Goal: Task Accomplishment & Management: Manage account settings

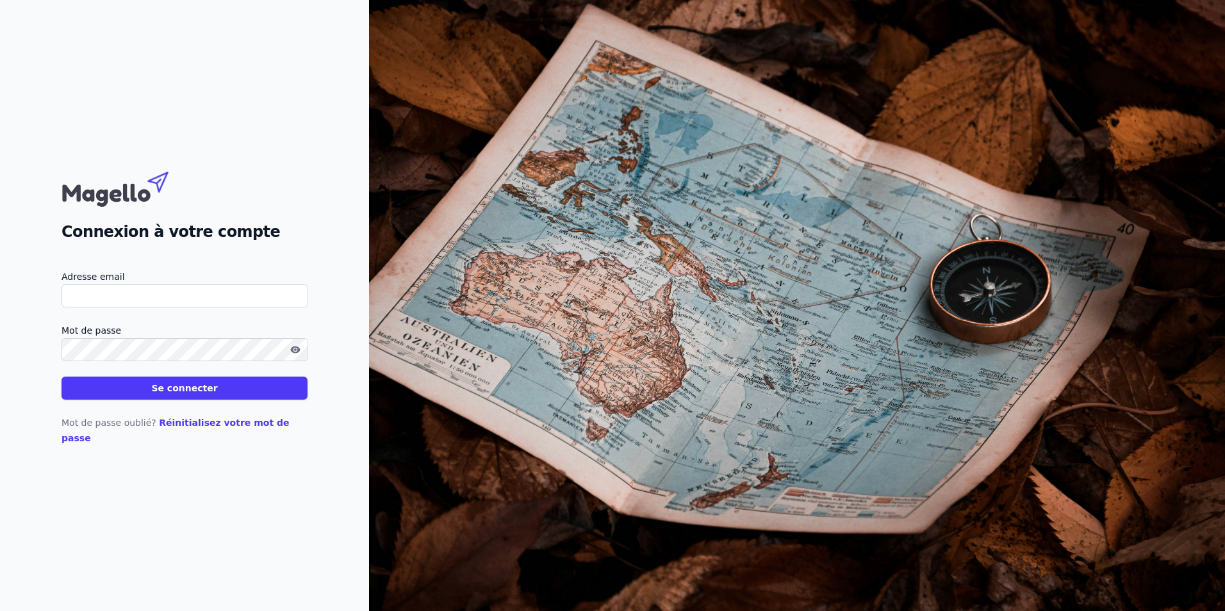
type input "[EMAIL_ADDRESS][DOMAIN_NAME]"
drag, startPoint x: 0, startPoint y: 0, endPoint x: 154, endPoint y: 398, distance: 426.4
click at [154, 398] on button "Se connecter" at bounding box center [184, 388] width 246 height 23
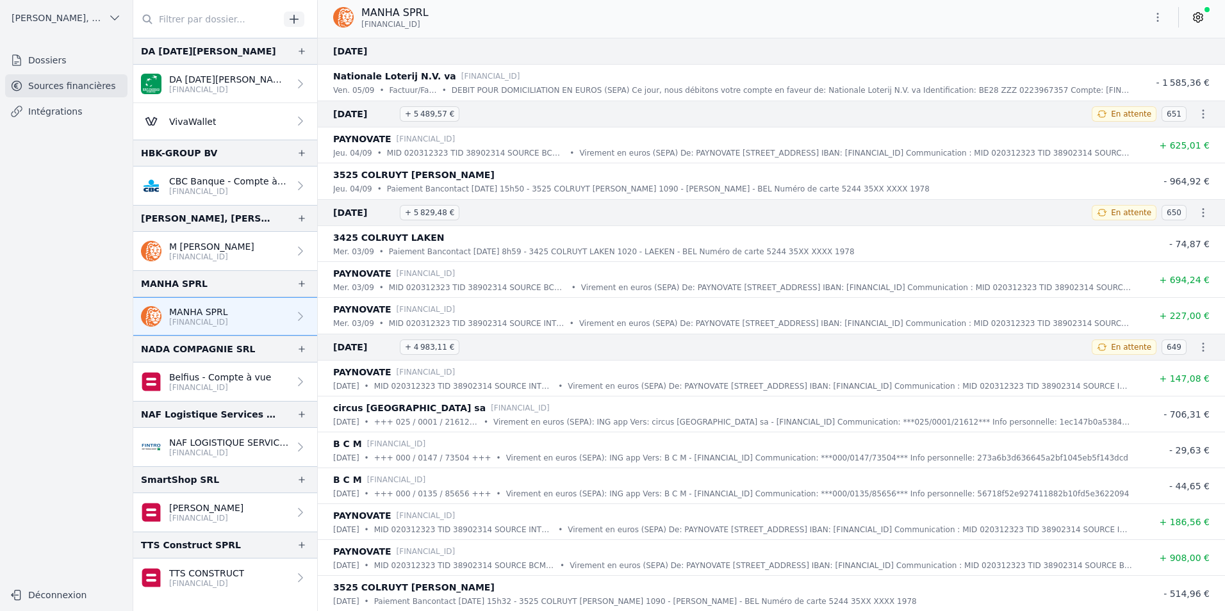
click at [245, 514] on link "[PERSON_NAME] [FINANCIAL_ID]" at bounding box center [225, 512] width 184 height 38
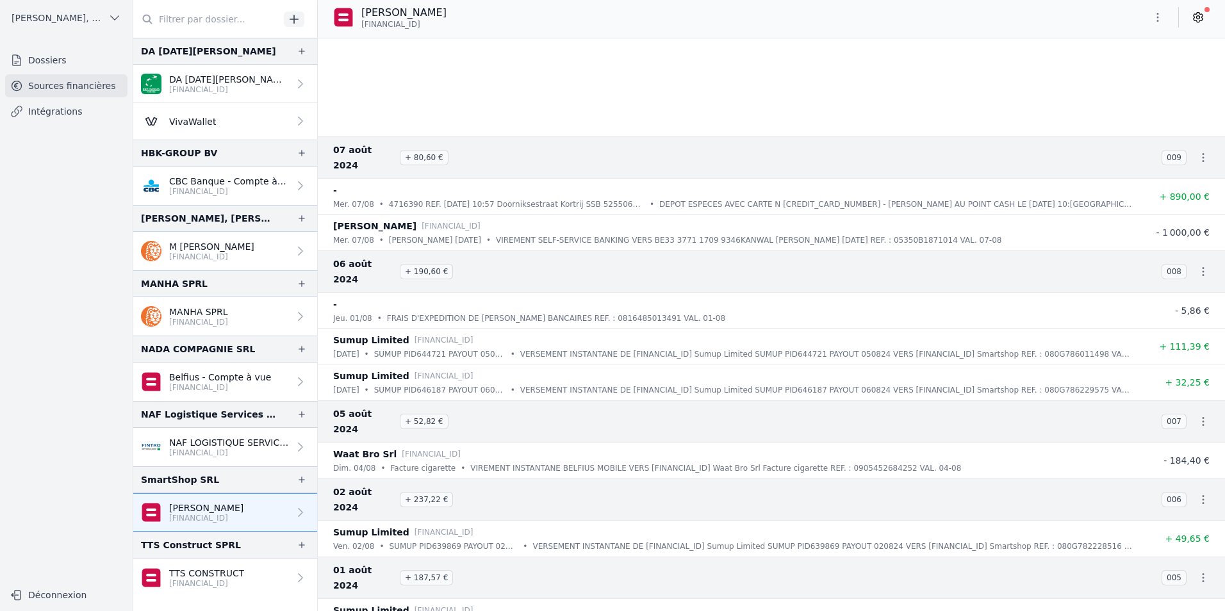
scroll to position [22806, 0]
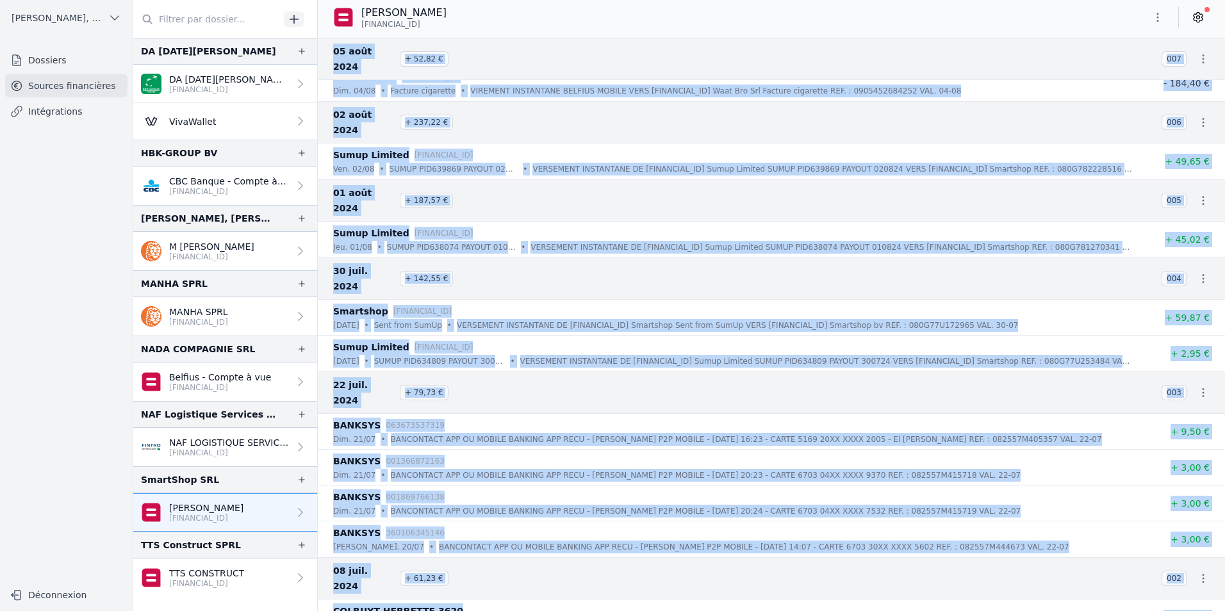
drag, startPoint x: 1219, startPoint y: 576, endPoint x: 1217, endPoint y: 644, distance: 67.9
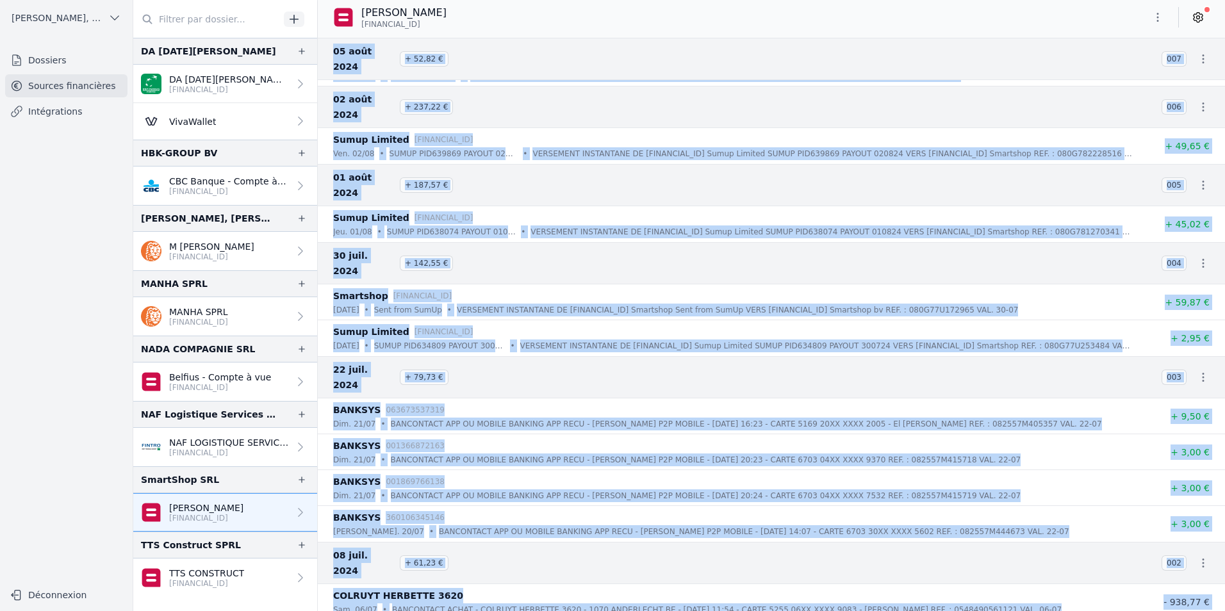
click at [1068, 86] on div "02 août 2024 + 237,22 € 006" at bounding box center [771, 107] width 907 height 42
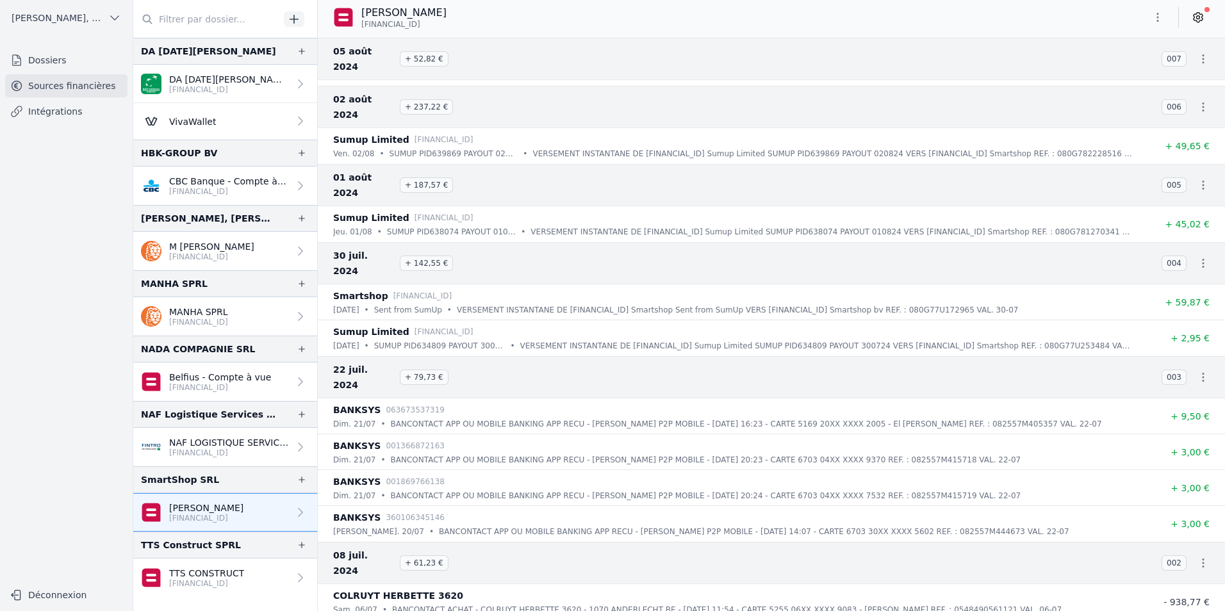
click at [1192, 20] on icon at bounding box center [1197, 17] width 13 height 13
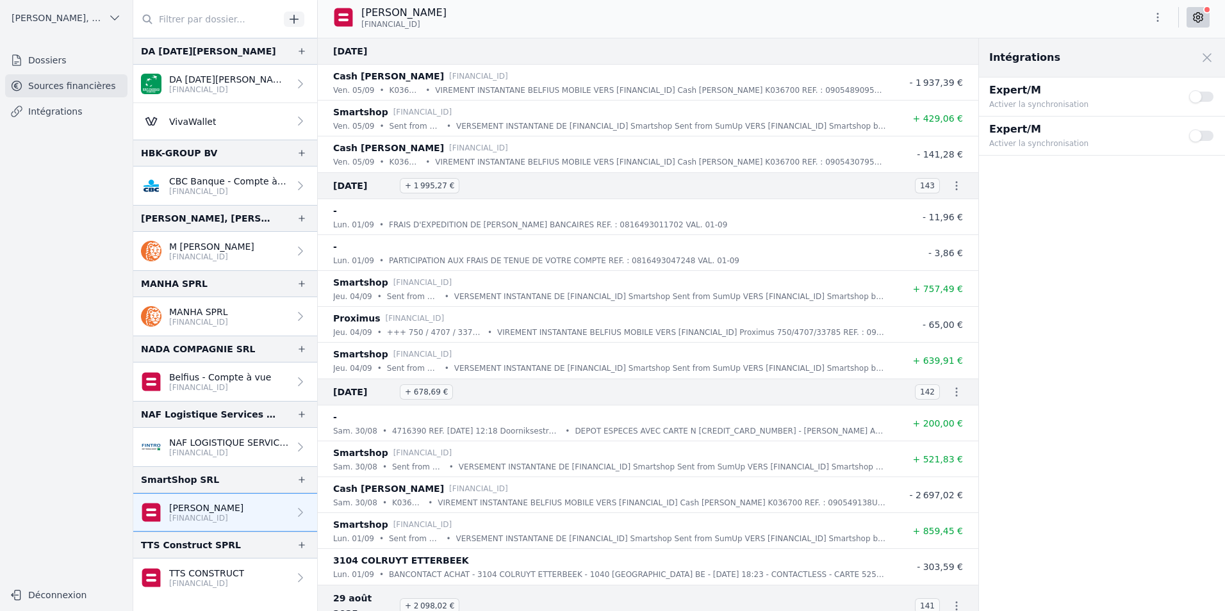
click at [1202, 97] on button "Use setting" at bounding box center [1202, 96] width 26 height 13
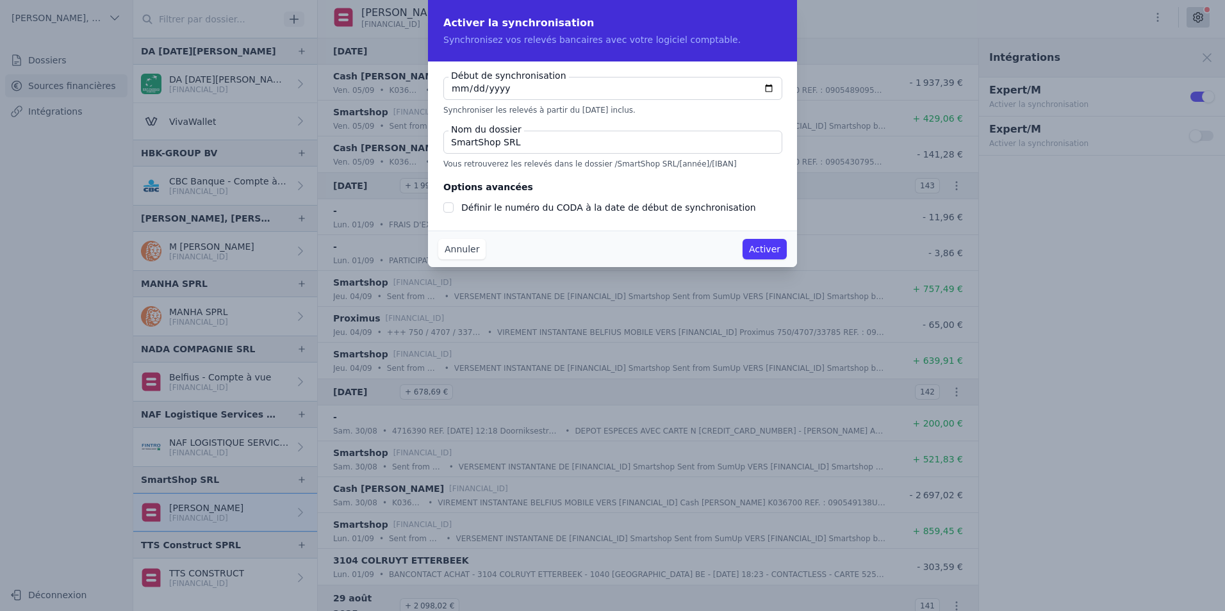
type input "[DATE]"
checkbox input "false"
type input "[DATE]"
click at [749, 187] on fieldset "Options avancées Définir le numéro du CODA à la date de début de synchronisation" at bounding box center [612, 197] width 338 height 36
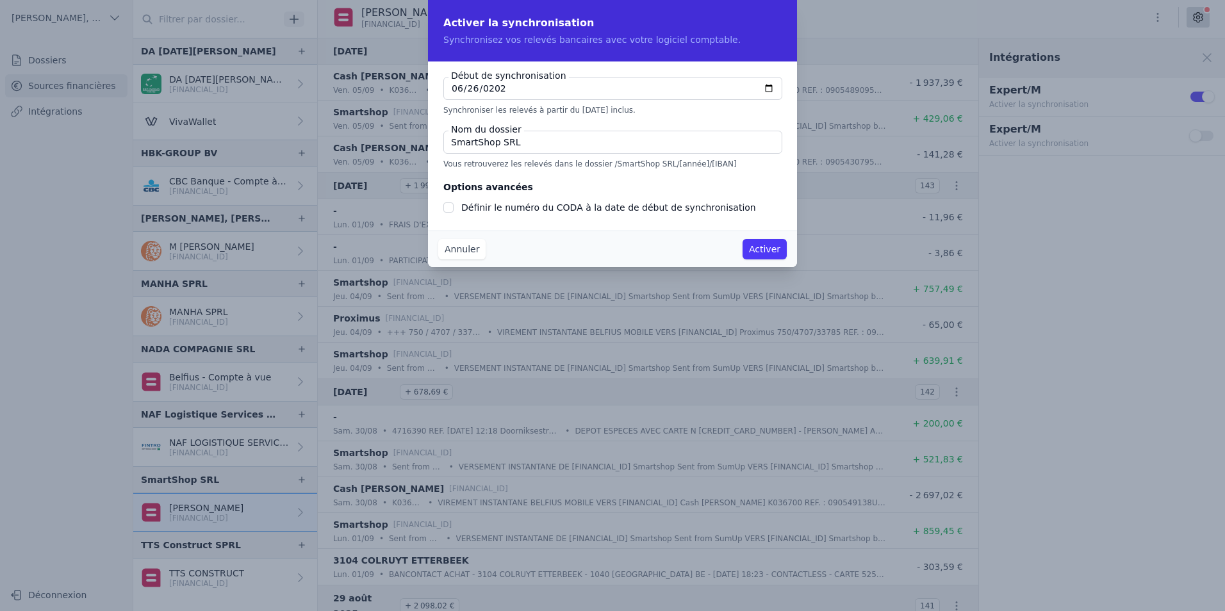
click at [444, 210] on input "Définir le numéro du CODA à la date de début de synchronisation" at bounding box center [448, 207] width 10 height 10
checkbox input "true"
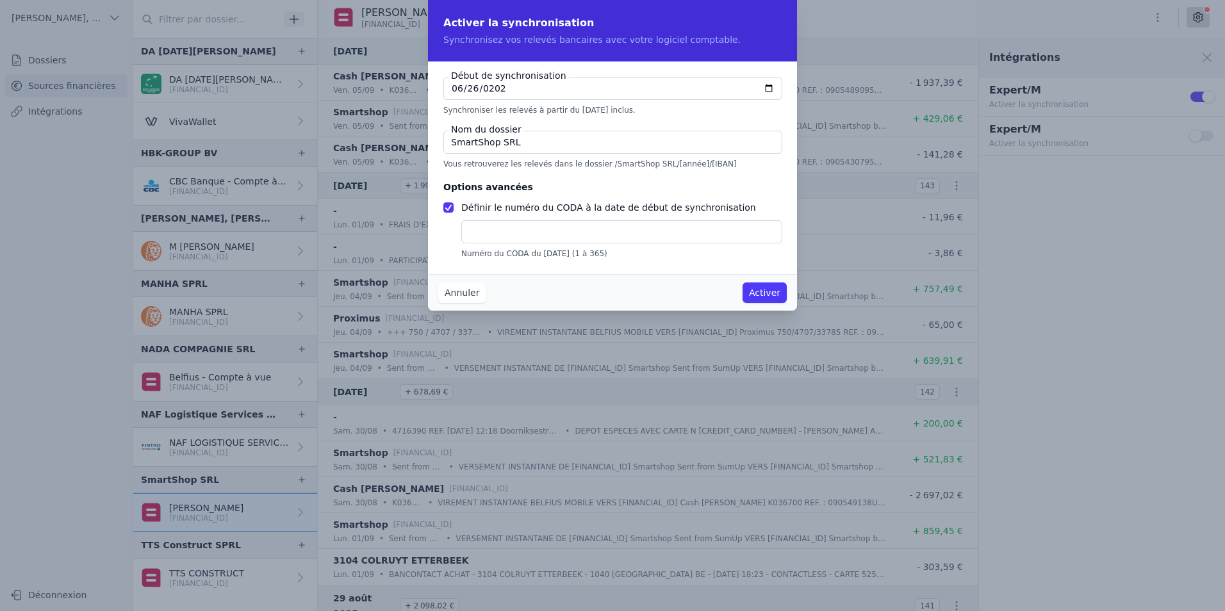
click at [593, 229] on input "text" at bounding box center [621, 231] width 321 height 23
click at [462, 295] on button "Annuler" at bounding box center [461, 292] width 47 height 20
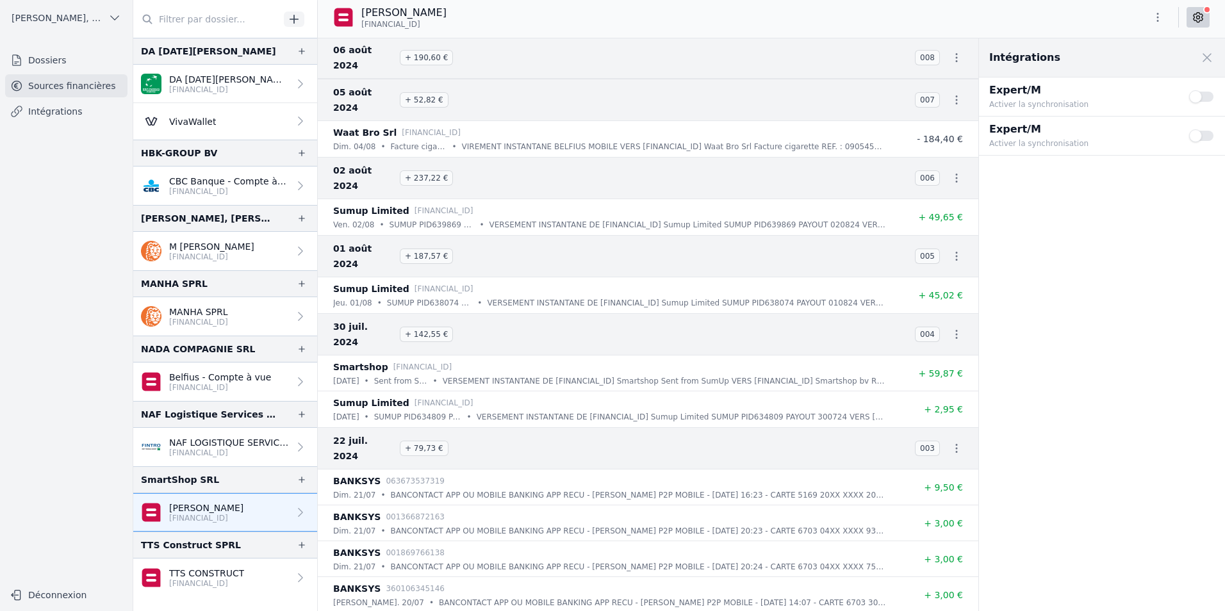
scroll to position [24564, 0]
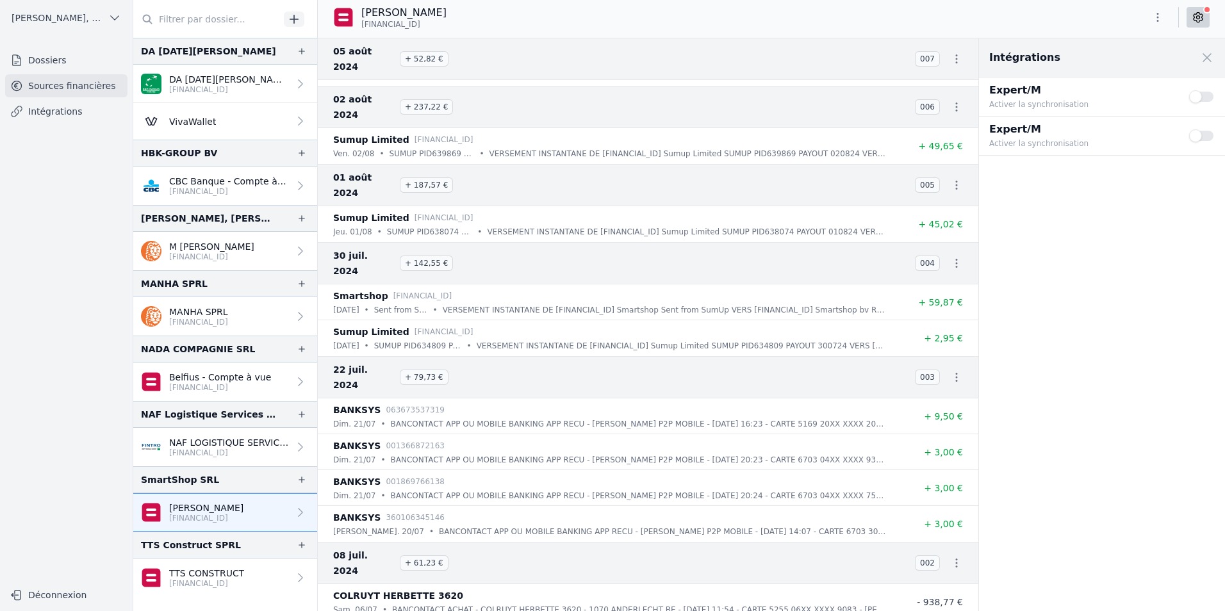
click at [1154, 24] on button "button" at bounding box center [1157, 17] width 26 height 20
click at [1194, 21] on div at bounding box center [612, 305] width 1225 height 611
click at [1194, 21] on icon at bounding box center [1197, 17] width 13 height 13
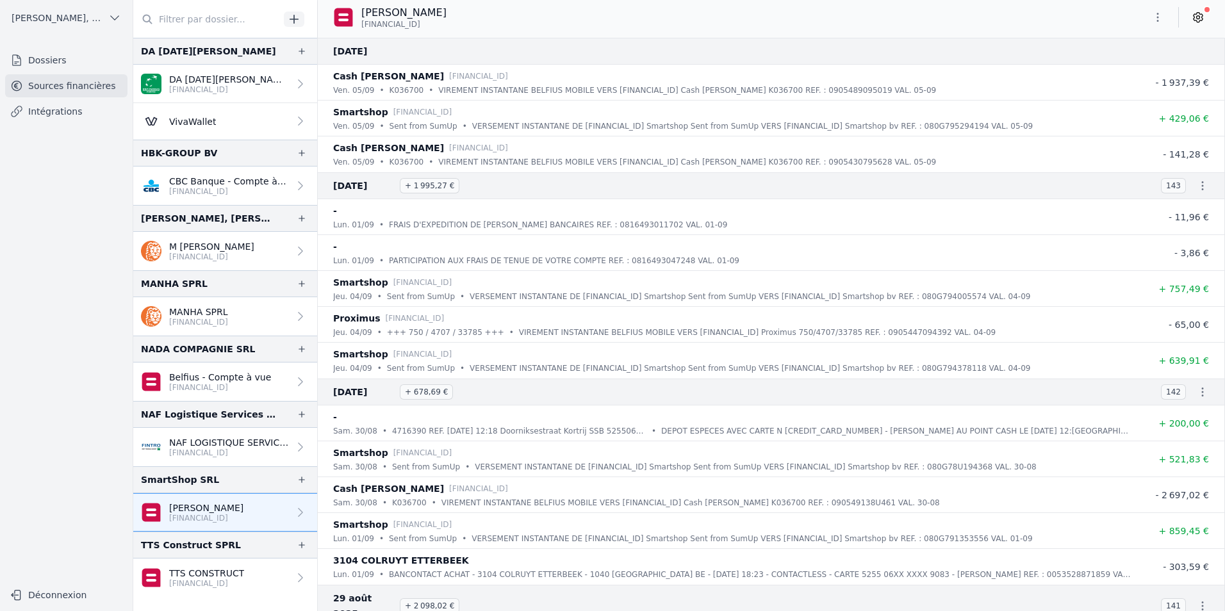
click at [1194, 21] on icon at bounding box center [1197, 17] width 13 height 13
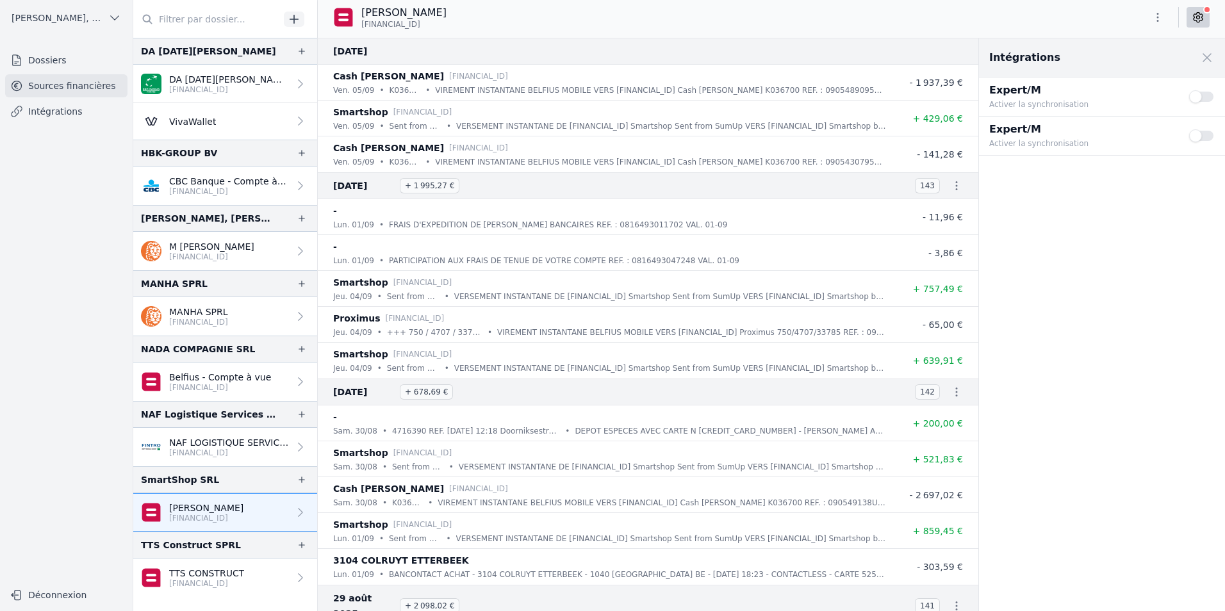
click at [1201, 97] on button "Use setting" at bounding box center [1202, 96] width 26 height 13
click at [1205, 97] on button "Use setting" at bounding box center [1202, 96] width 26 height 13
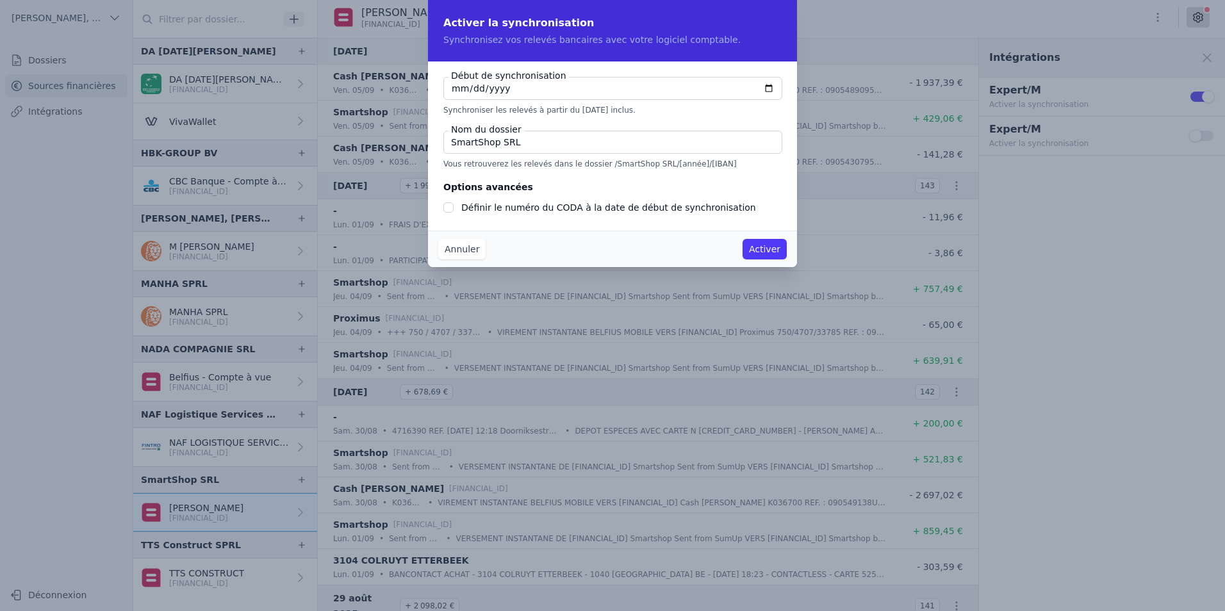
type input "[DATE]"
checkbox input "false"
type input "[DATE]"
click at [558, 175] on div "Début de synchronisation [DATE] Synchroniser les relevés à partir du [DATE] inc…" at bounding box center [612, 145] width 369 height 169
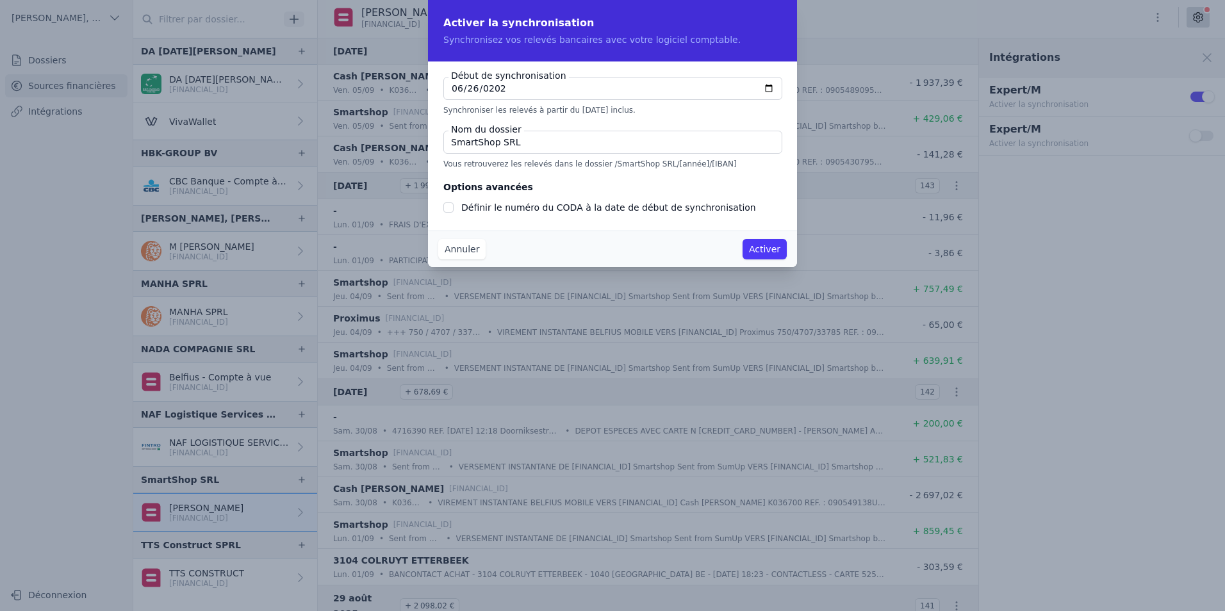
click at [448, 211] on input "Définir le numéro du CODA à la date de début de synchronisation" at bounding box center [448, 207] width 10 height 10
checkbox input "true"
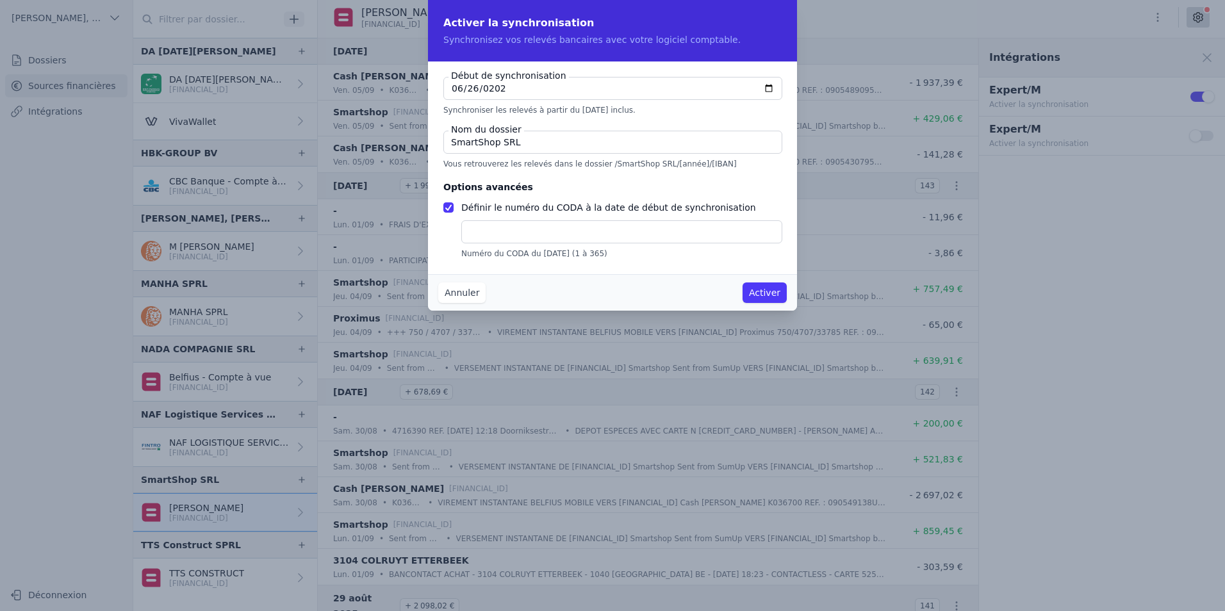
click at [485, 246] on div "Numéro du CODA du [DATE] (1 à 365)" at bounding box center [621, 239] width 320 height 38
click at [485, 241] on input "text" at bounding box center [621, 231] width 321 height 23
type input "1"
click at [755, 289] on button "Activer" at bounding box center [764, 292] width 44 height 20
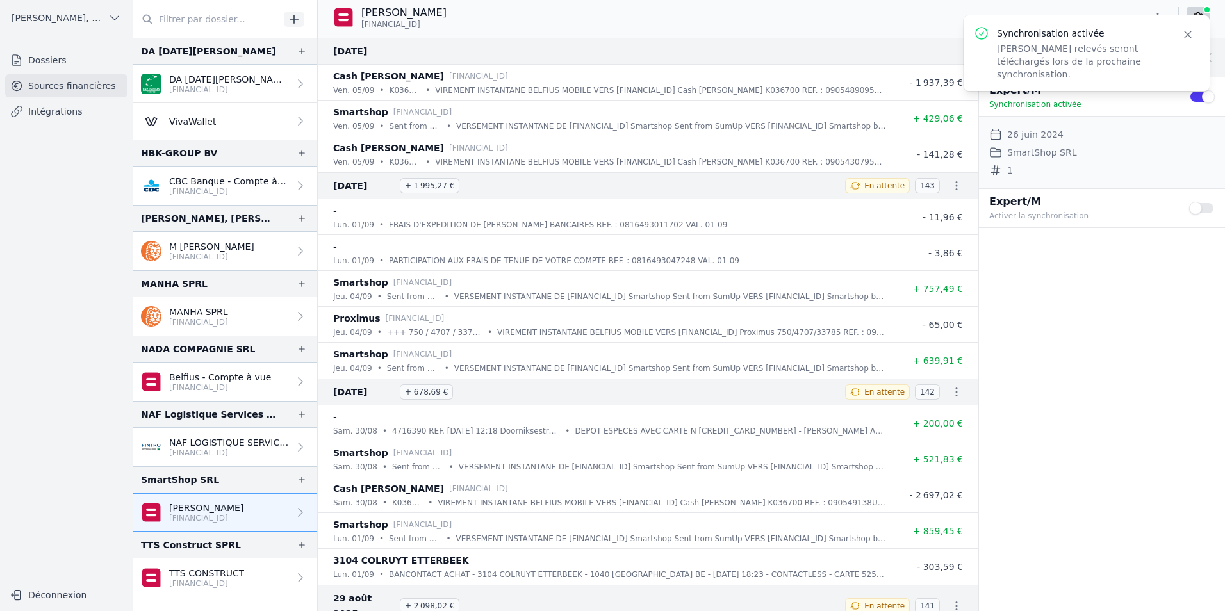
click at [1205, 209] on button "Use setting" at bounding box center [1202, 208] width 26 height 13
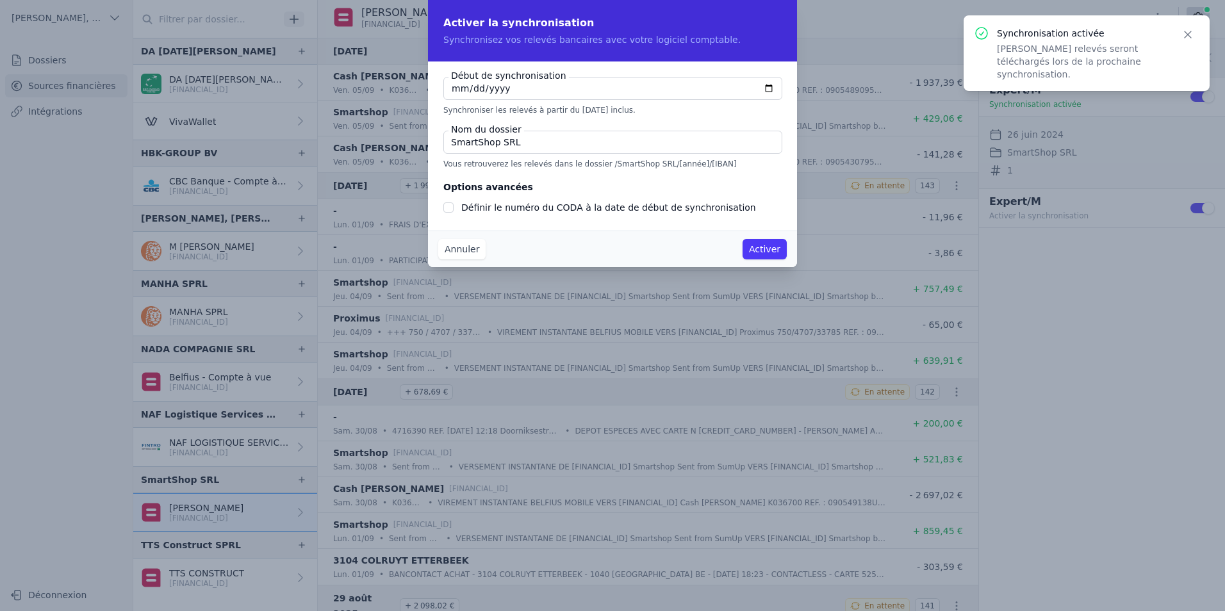
click at [759, 254] on button "Activer" at bounding box center [764, 249] width 44 height 20
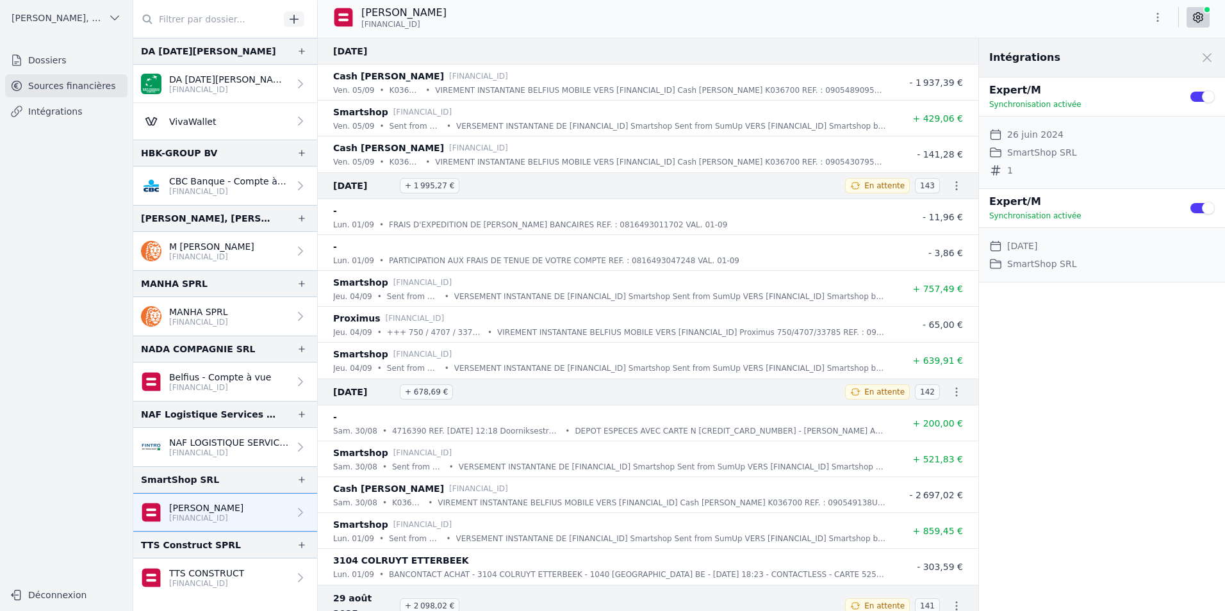
click at [1166, 16] on button "button" at bounding box center [1157, 17] width 26 height 20
click at [1123, 67] on button "Exporter" at bounding box center [1126, 68] width 92 height 24
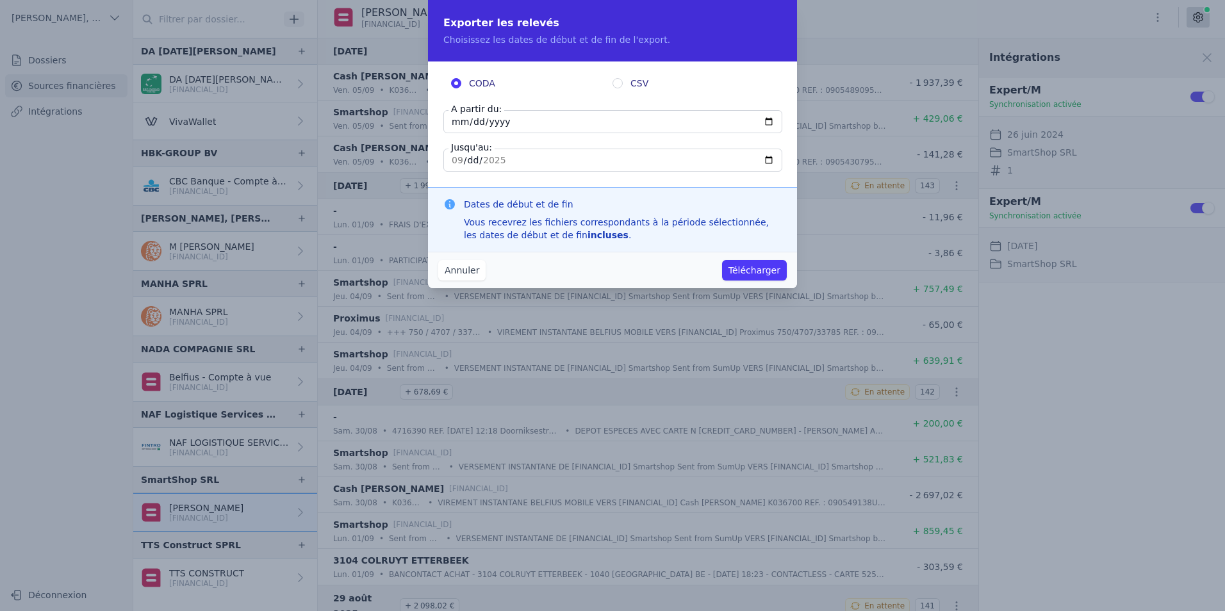
click at [452, 131] on input "[DATE]" at bounding box center [612, 121] width 339 height 23
click at [456, 121] on input "[DATE]" at bounding box center [612, 121] width 339 height 23
type input "[DATE]"
click at [561, 151] on input "[DATE]" at bounding box center [612, 160] width 339 height 23
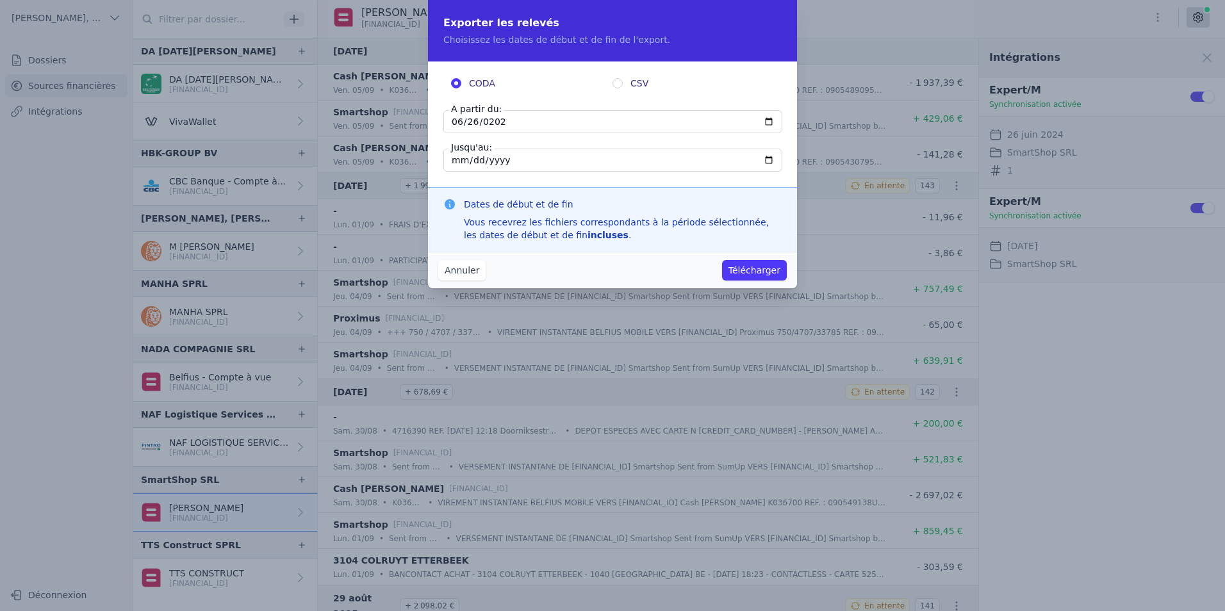
click at [740, 268] on button "Télécharger" at bounding box center [754, 270] width 65 height 20
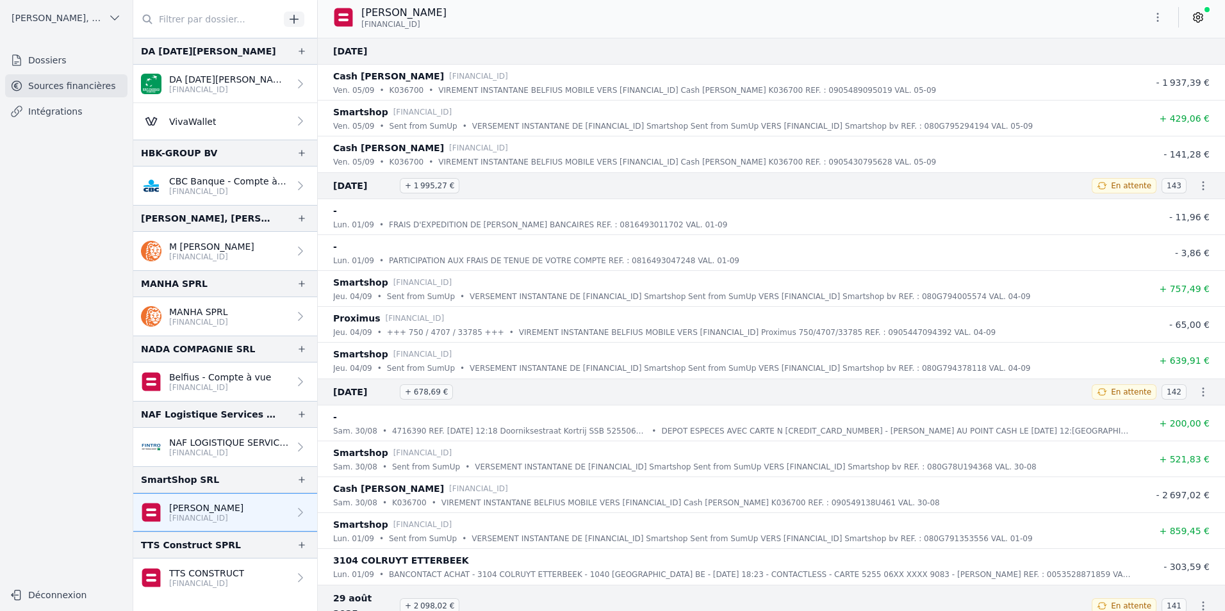
click at [789, 26] on div "[PERSON_NAME] [FINANCIAL_ID]" at bounding box center [771, 17] width 907 height 24
